Goal: Find contact information

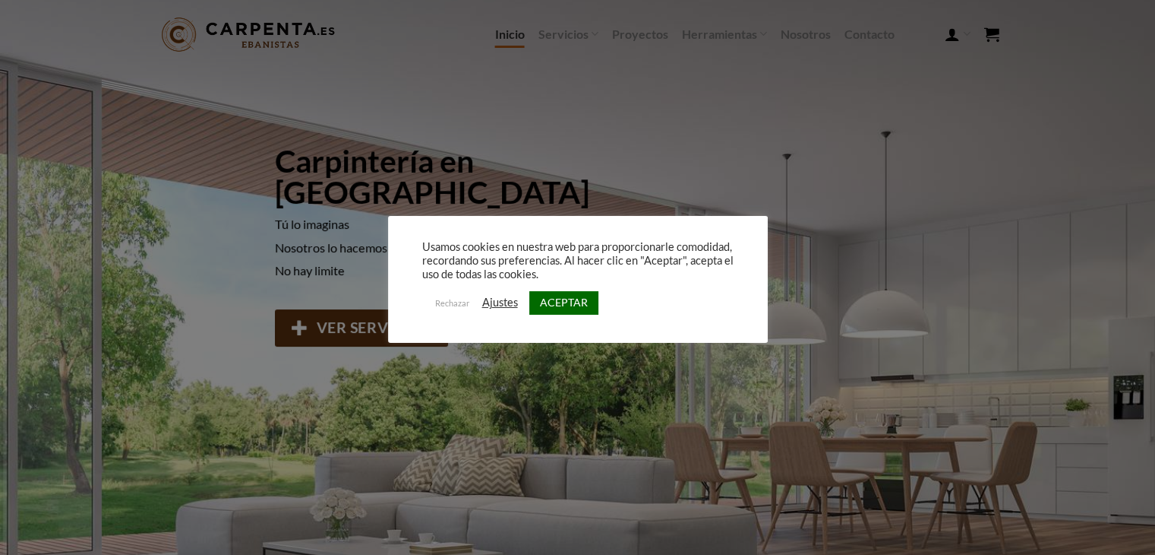
click at [576, 302] on link "ACEPTAR" at bounding box center [563, 303] width 69 height 24
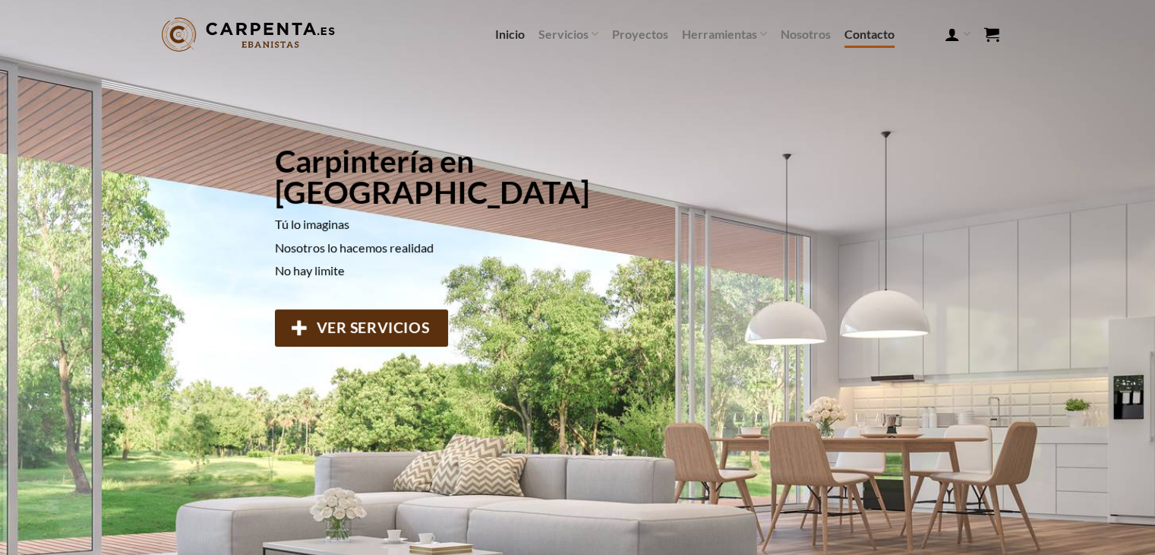
click at [875, 40] on link "Contacto" at bounding box center [870, 34] width 50 height 27
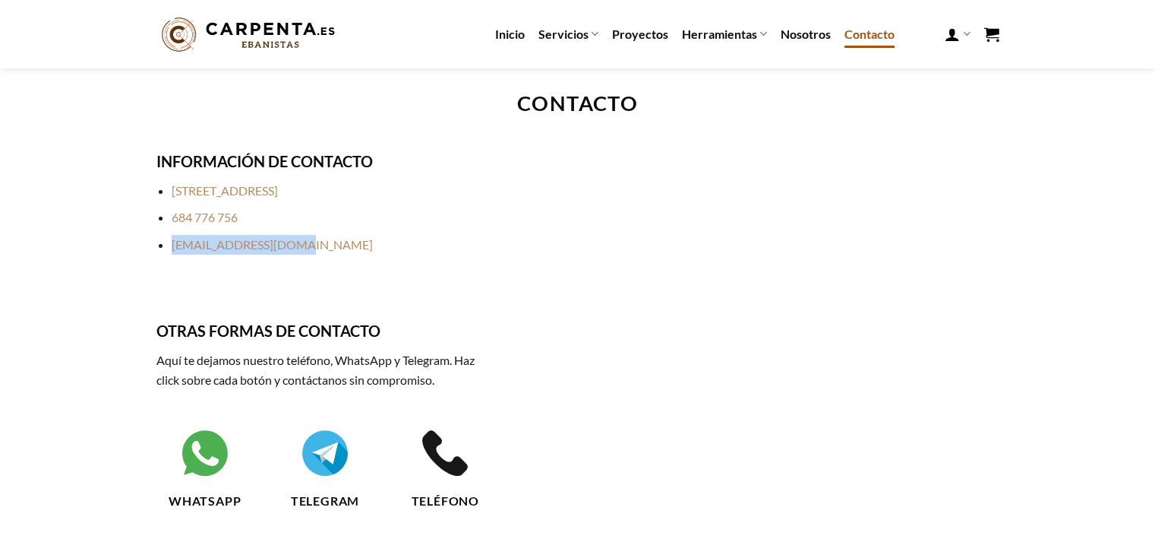
drag, startPoint x: 301, startPoint y: 242, endPoint x: 170, endPoint y: 245, distance: 130.7
click at [170, 245] on ul "[STREET_ADDRESS] [PHONE_NUMBER] [EMAIL_ADDRESS][DOMAIN_NAME]" at bounding box center [325, 217] width 338 height 73
copy link "[EMAIL_ADDRESS][DOMAIN_NAME]"
